Goal: Transaction & Acquisition: Purchase product/service

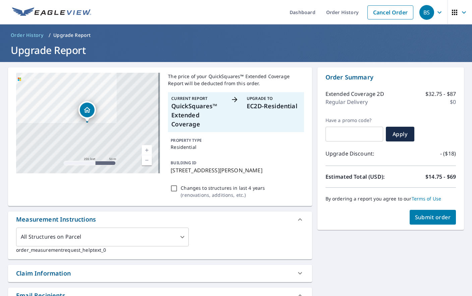
scroll to position [67, 0]
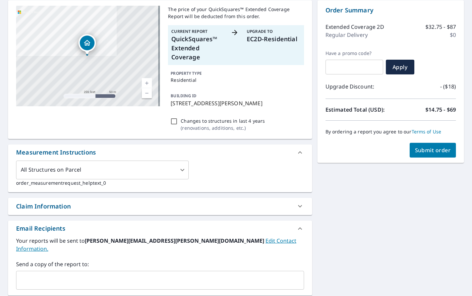
click at [423, 158] on div "Order Summary Extended Coverage 2D $32.75 - $87 Regular Delivery $0 Have a prom…" at bounding box center [391, 81] width 147 height 163
click at [423, 154] on button "Submit order" at bounding box center [433, 150] width 47 height 15
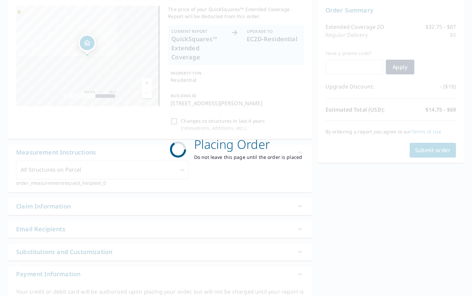
scroll to position [0, 0]
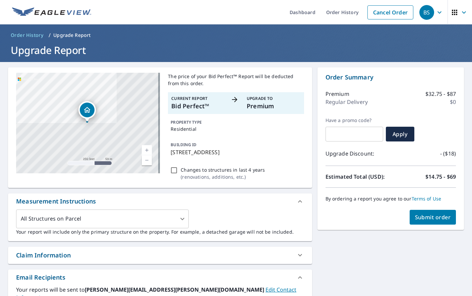
click at [417, 213] on button "Submit order" at bounding box center [433, 217] width 47 height 15
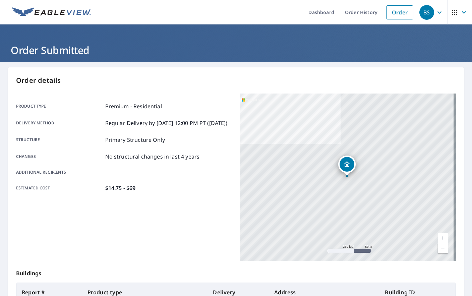
scroll to position [99, 0]
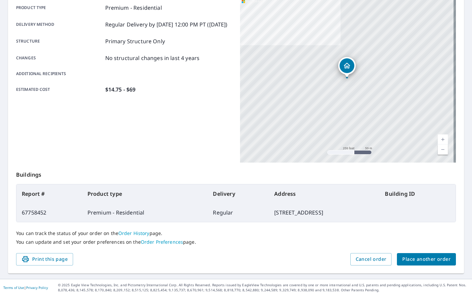
click at [29, 210] on td "67758452" at bounding box center [49, 212] width 66 height 19
copy td "67758452"
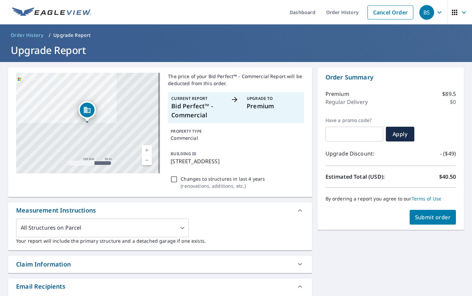
click at [416, 214] on span "Submit order" at bounding box center [433, 217] width 36 height 7
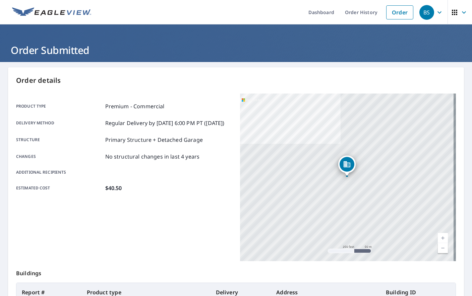
scroll to position [99, 0]
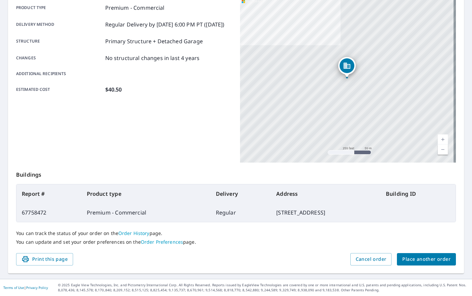
click at [32, 212] on td "67758472" at bounding box center [48, 212] width 65 height 19
copy td "67758472"
